Goal: Check status: Check status

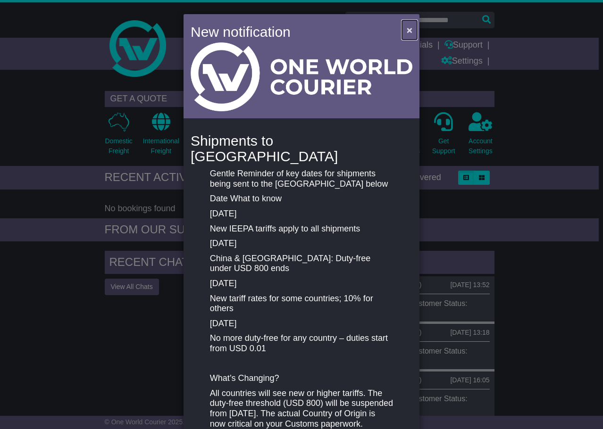
click at [411, 29] on button "×" at bounding box center [409, 29] width 15 height 19
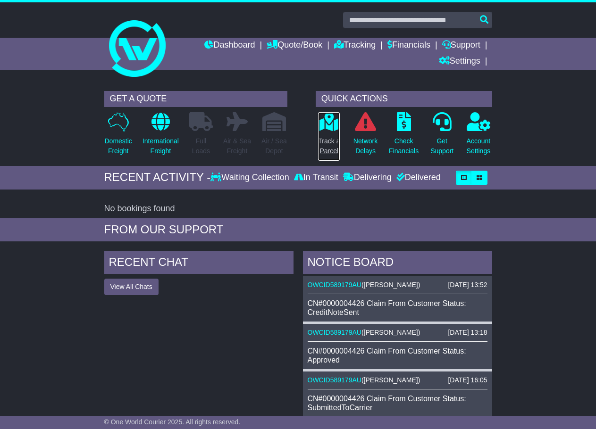
click at [325, 135] on link "Track a Parcel" at bounding box center [329, 137] width 23 height 50
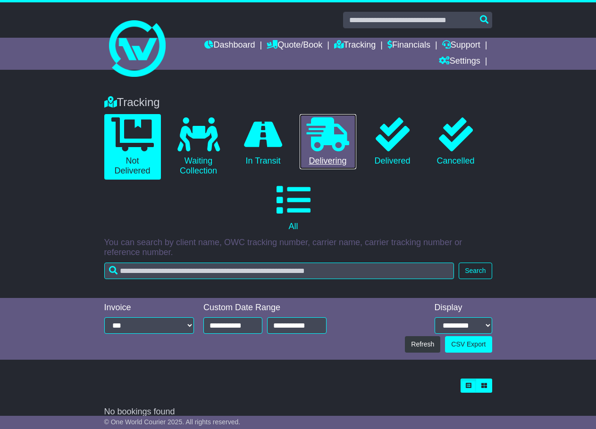
click at [325, 141] on icon at bounding box center [328, 134] width 42 height 34
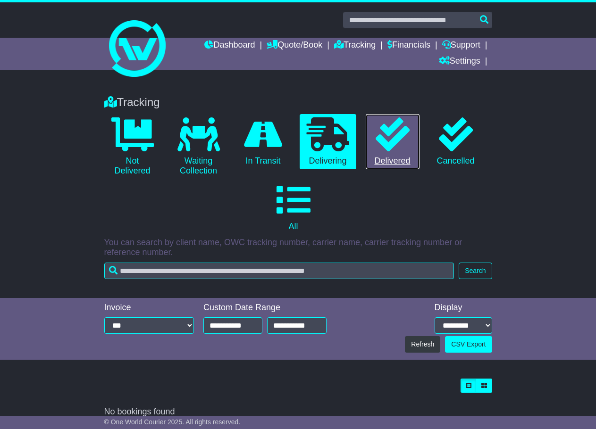
click at [409, 138] on icon at bounding box center [393, 134] width 34 height 34
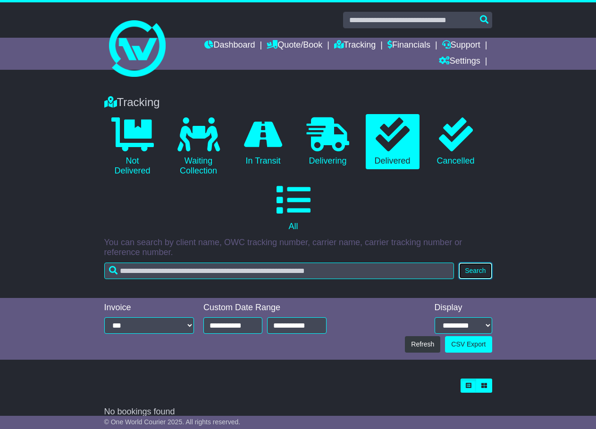
click at [477, 271] on button "Search" at bounding box center [475, 271] width 33 height 17
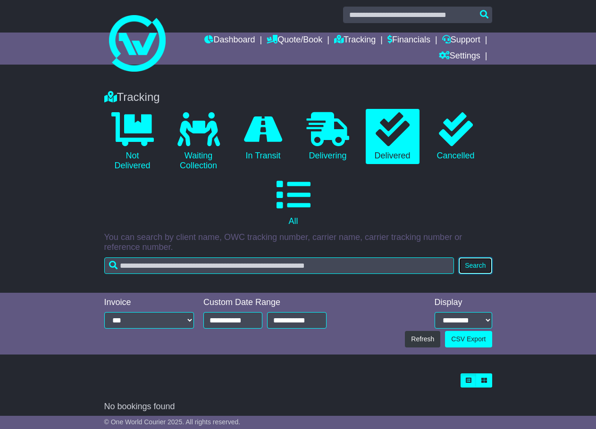
scroll to position [12, 0]
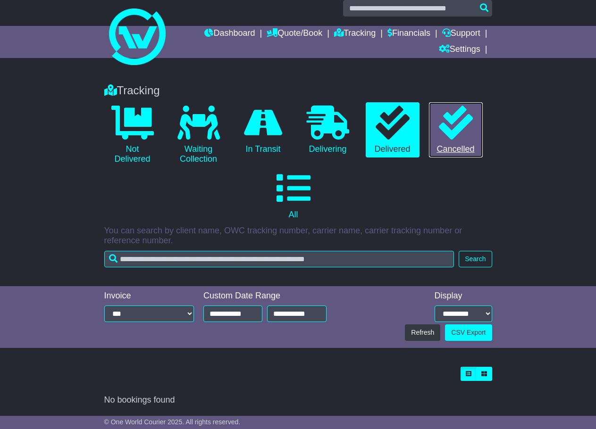
click at [460, 129] on icon at bounding box center [456, 123] width 34 height 34
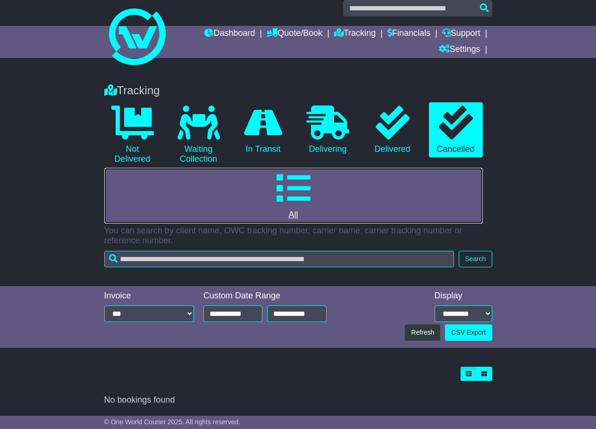
click at [308, 199] on icon at bounding box center [294, 188] width 34 height 34
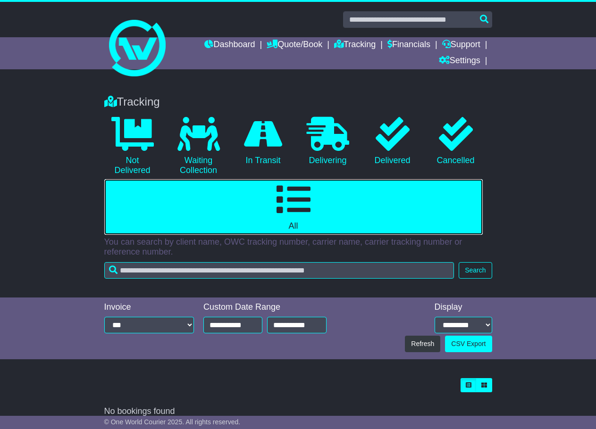
scroll to position [0, 0]
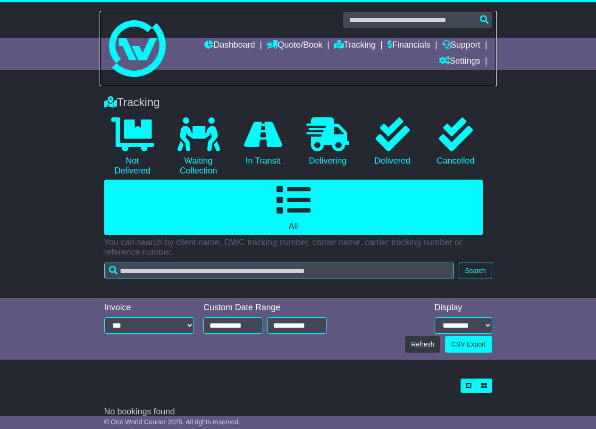
click at [164, 34] on img at bounding box center [137, 48] width 57 height 57
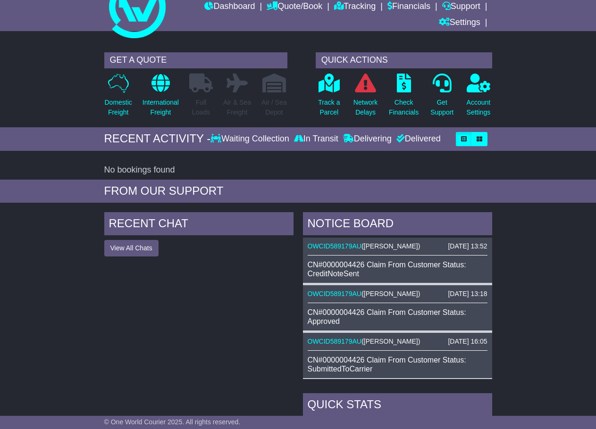
scroll to position [242, 0]
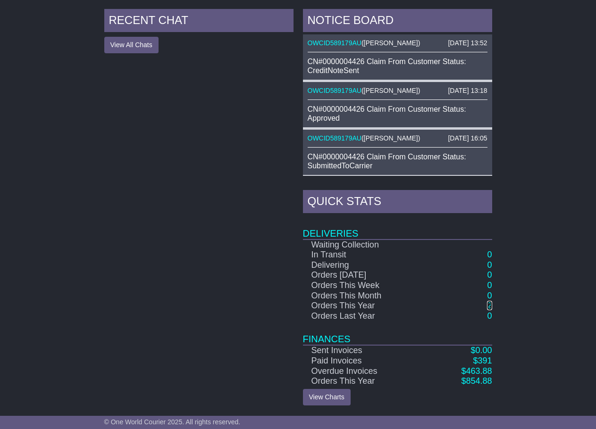
click at [489, 305] on link "2" at bounding box center [489, 305] width 5 height 9
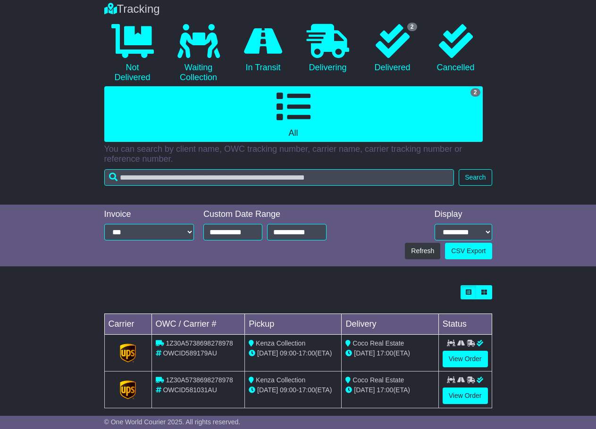
scroll to position [106, 0]
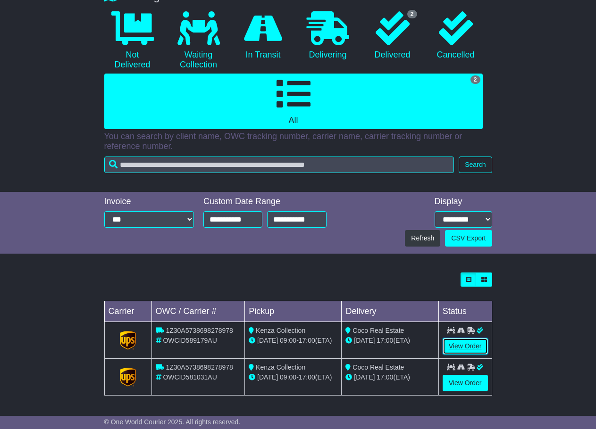
click at [453, 348] on link "View Order" at bounding box center [465, 346] width 45 height 17
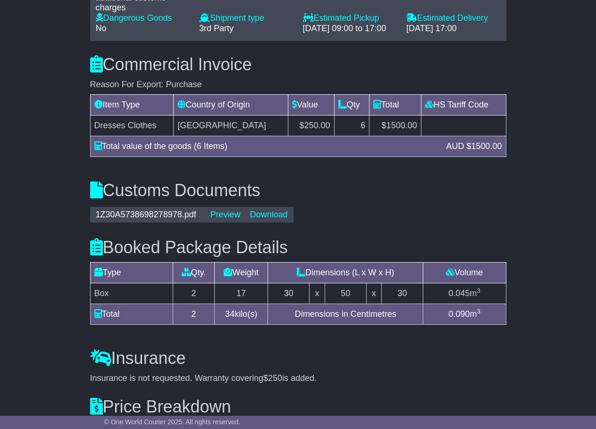
scroll to position [849, 0]
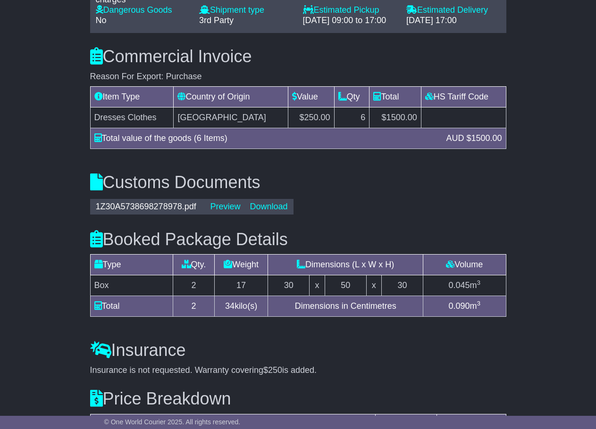
click at [509, 362] on div "Insurance Insurance is not requested. Warranty covering $250 is added. Add Insu…" at bounding box center [298, 351] width 426 height 49
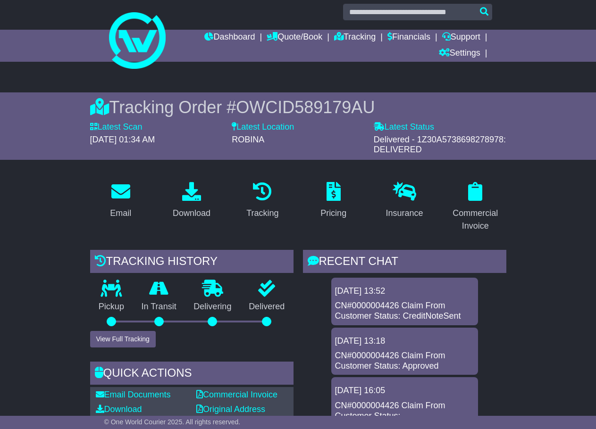
scroll to position [0, 0]
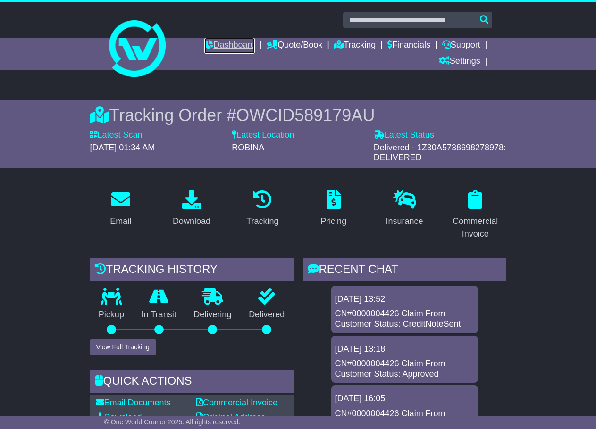
click at [228, 46] on link "Dashboard" at bounding box center [229, 46] width 50 height 16
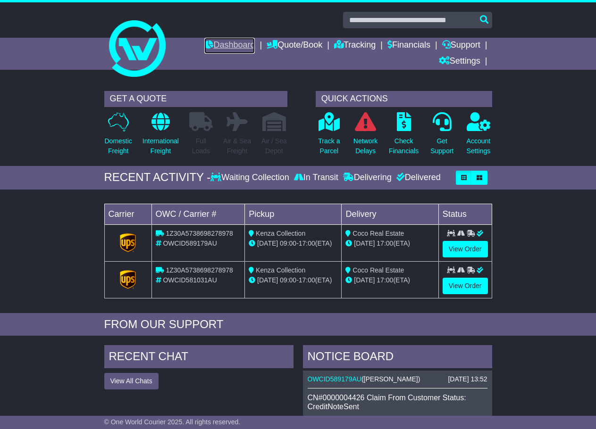
click at [225, 44] on link "Dashboard" at bounding box center [229, 46] width 50 height 16
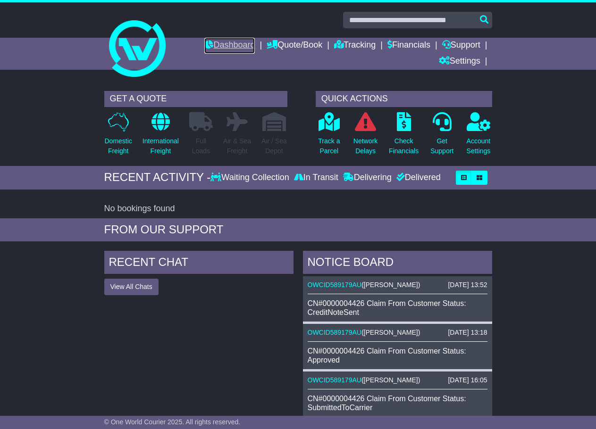
click at [232, 39] on link "Dashboard" at bounding box center [229, 46] width 50 height 16
